Goal: Information Seeking & Learning: Find specific fact

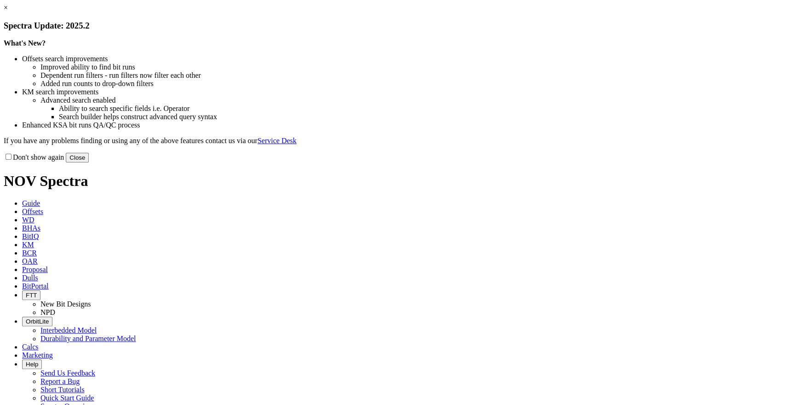
click at [8, 11] on link "×" at bounding box center [6, 8] width 4 height 8
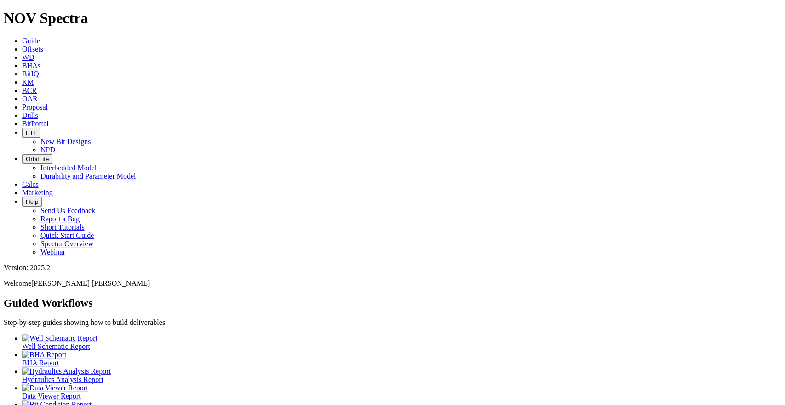
click at [34, 78] on link "KM" at bounding box center [28, 82] width 12 height 8
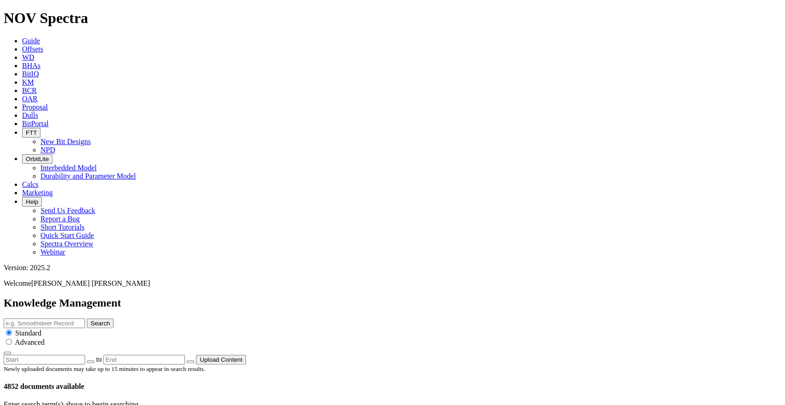
click at [85, 318] on input "text" at bounding box center [44, 323] width 81 height 10
paste input "[PERSON_NAME] FEDERAL COM 13 008H"
type input "[PERSON_NAME] FEDERAL COM 13 008H"
click at [114, 318] on button "Search" at bounding box center [100, 323] width 27 height 10
drag, startPoint x: 420, startPoint y: 47, endPoint x: 368, endPoint y: 50, distance: 52.5
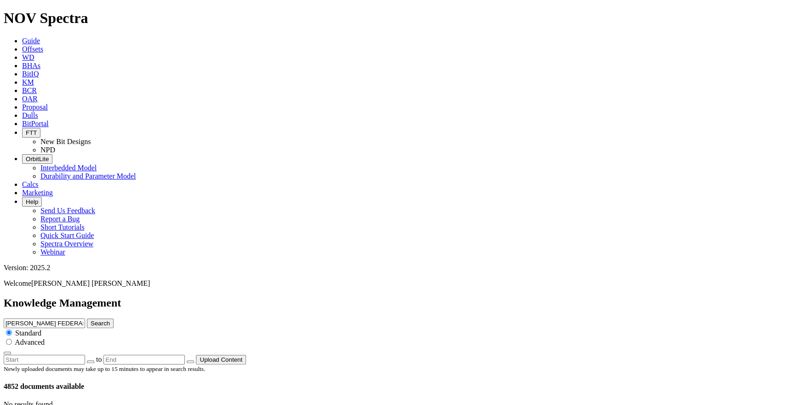
click at [85, 318] on input "[PERSON_NAME] FEDERAL COM 13 008H" at bounding box center [44, 323] width 81 height 10
type input "[PERSON_NAME] FEDERAL"
click at [87, 318] on button "Search" at bounding box center [100, 323] width 27 height 10
click at [85, 318] on input "[PERSON_NAME] FEDERAL" at bounding box center [44, 323] width 81 height 10
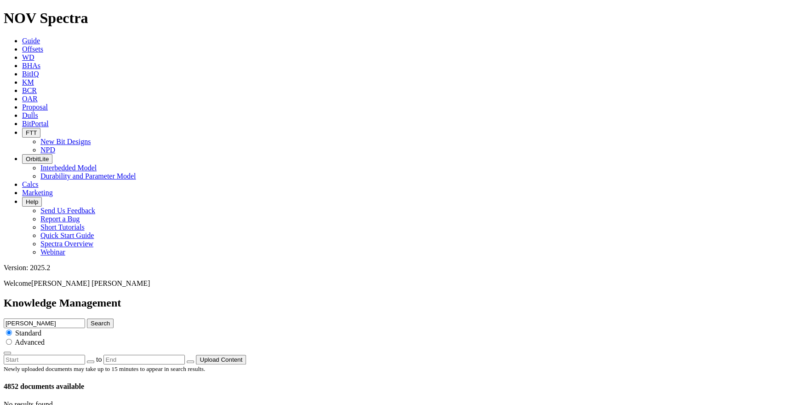
type input "[PERSON_NAME]"
click at [114, 318] on button "Search" at bounding box center [100, 323] width 27 height 10
